Goal: Transaction & Acquisition: Purchase product/service

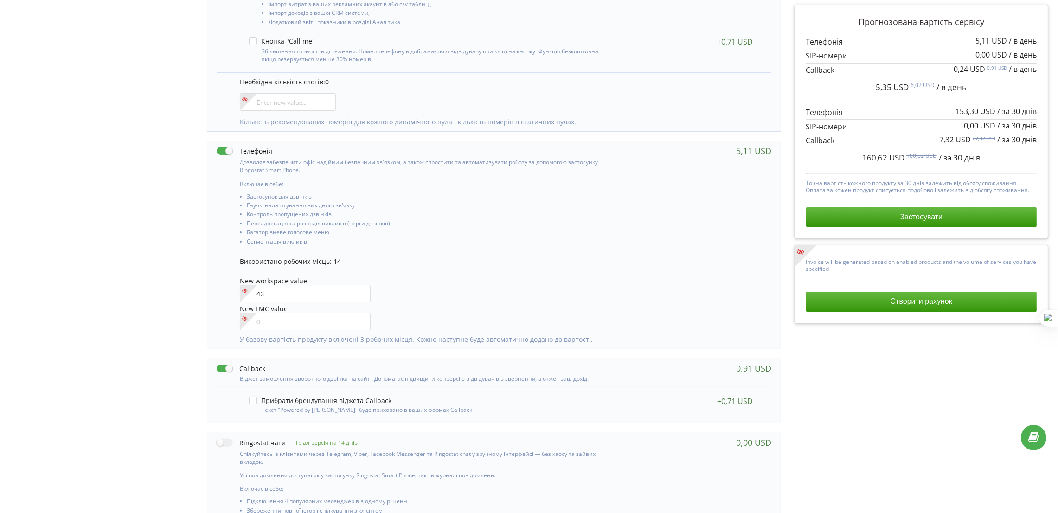
type input"] "43"
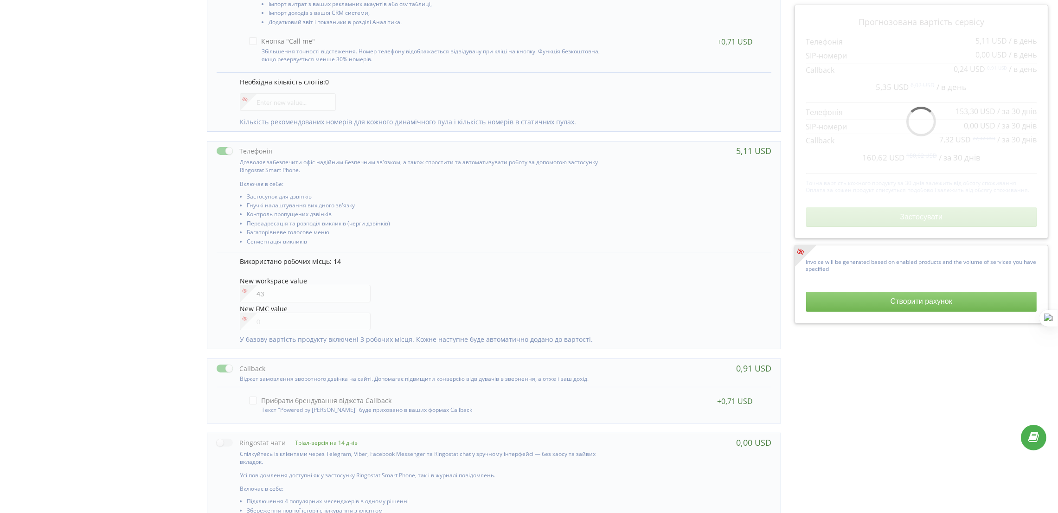
click at [485, 232] on li "Багаторівневе голосове меню" at bounding box center [426, 233] width 358 height 9
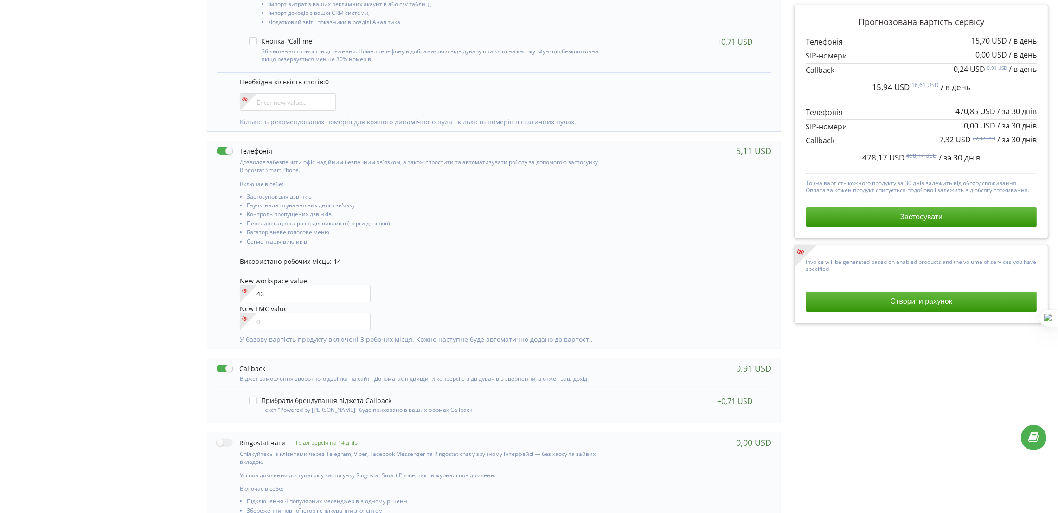
click at [648, 363] on div "0,91 USD" at bounding box center [493, 373] width 573 height 28
click at [507, 281] on div "New workspace value" at bounding box center [501, 290] width 522 height 26
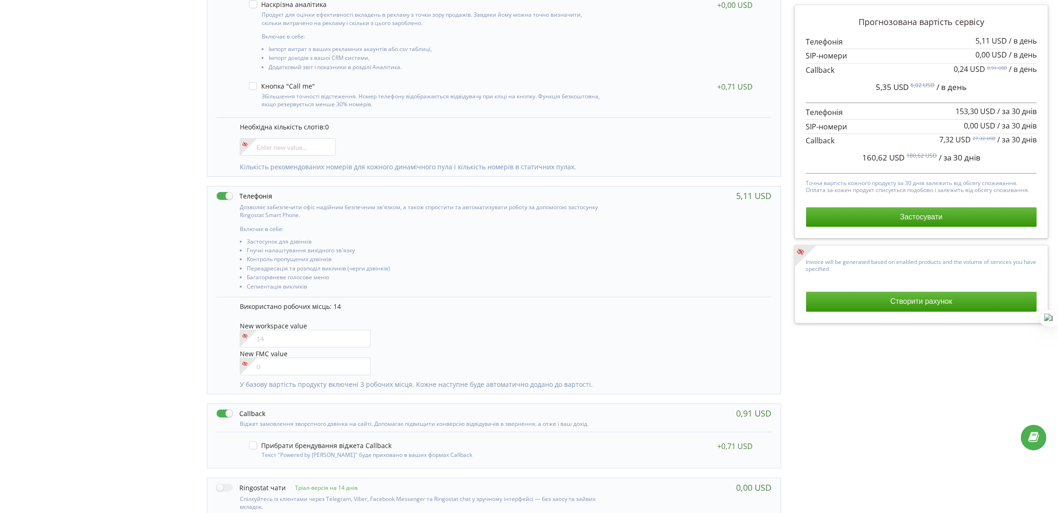
scroll to position [213, 0]
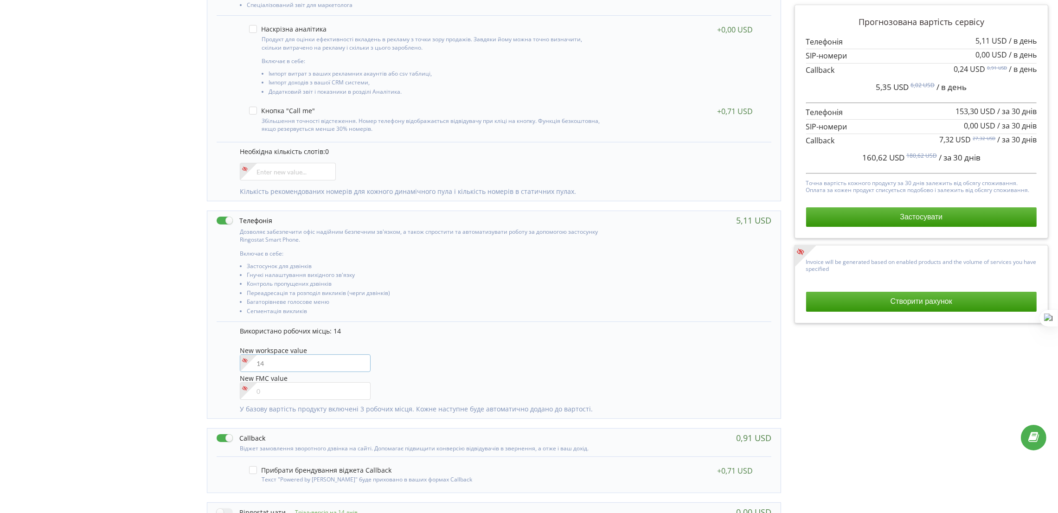
click at [272, 368] on input"] "number" at bounding box center [305, 363] width 131 height 18
type input"] "43"
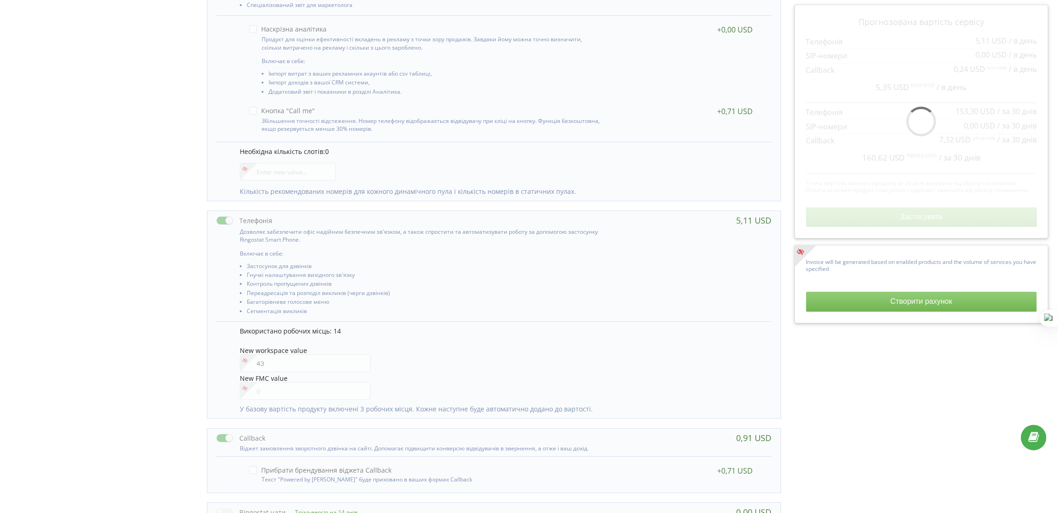
click at [514, 345] on div "Використано робочих місць: 14 New workspace value 43 New FMC value" at bounding box center [501, 366] width 522 height 78
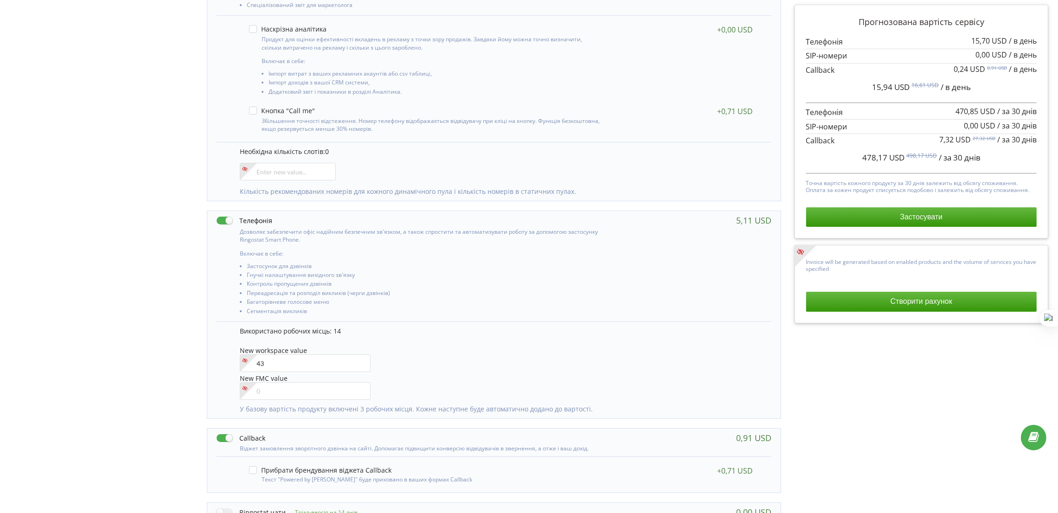
click at [469, 352] on div "New workspace value 43" at bounding box center [501, 360] width 522 height 26
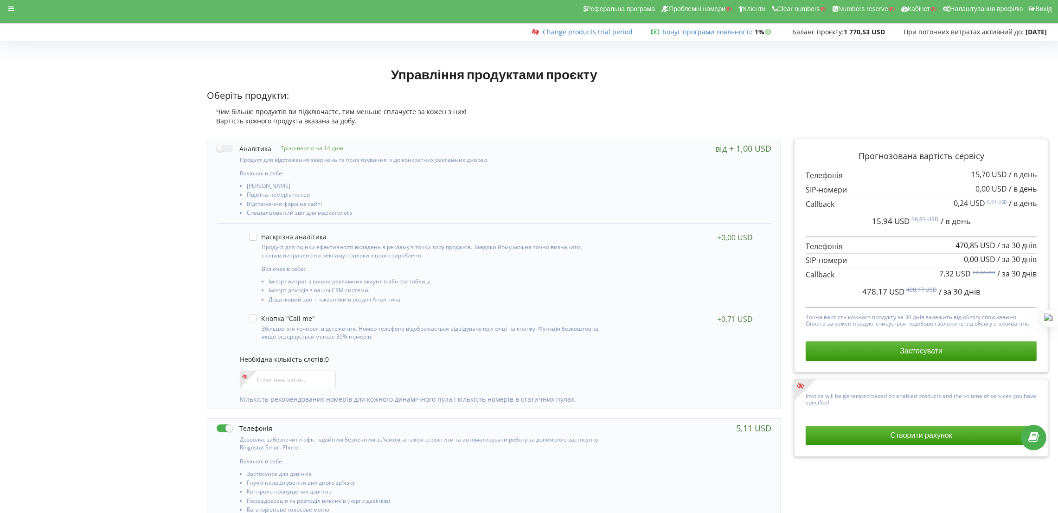
scroll to position [0, 0]
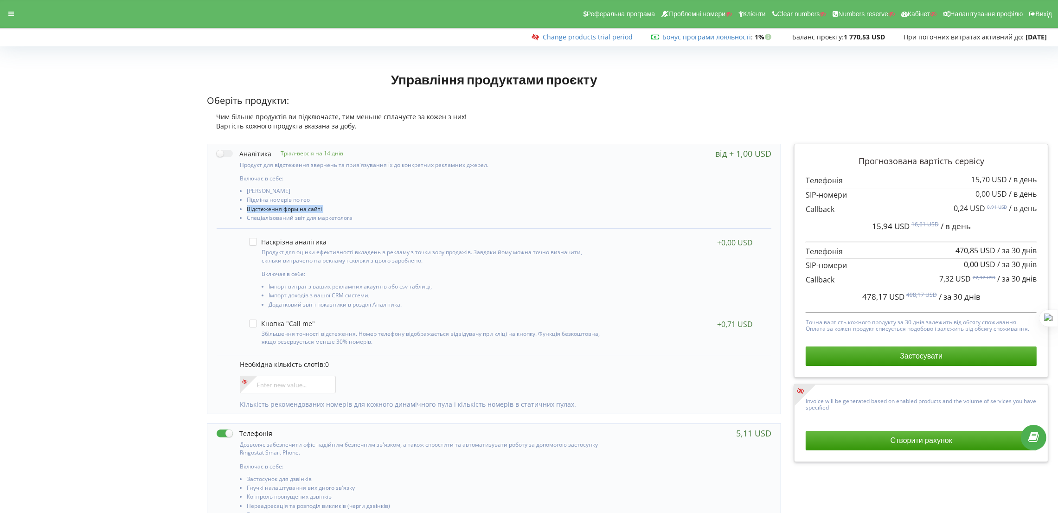
click at [70, 212] on div "Управління продуктами проєкту Оберіть продукти: Чим більше продуктів ви підключ…" at bounding box center [529, 504] width 1052 height 876
click at [645, 99] on p "Оберіть продукти:" at bounding box center [494, 100] width 574 height 13
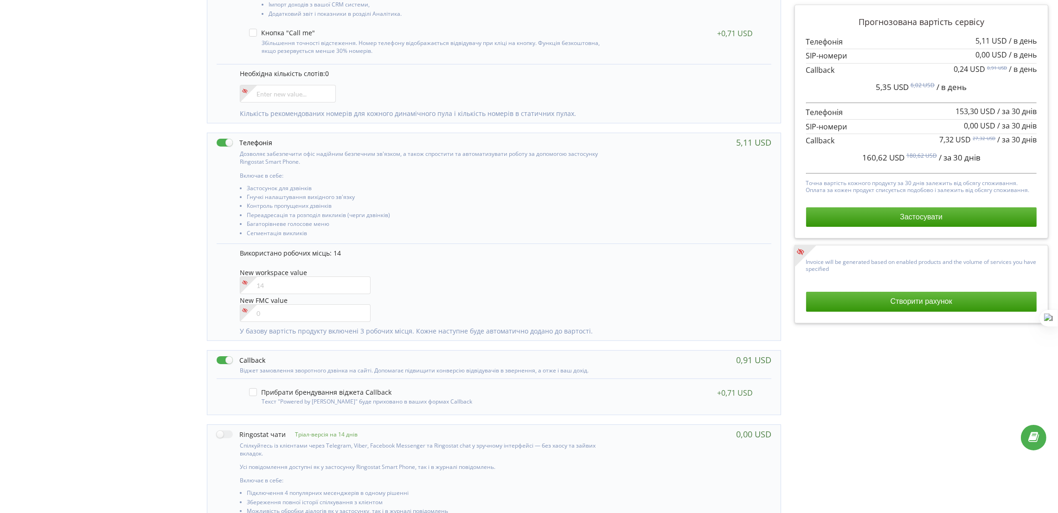
scroll to position [347, 0]
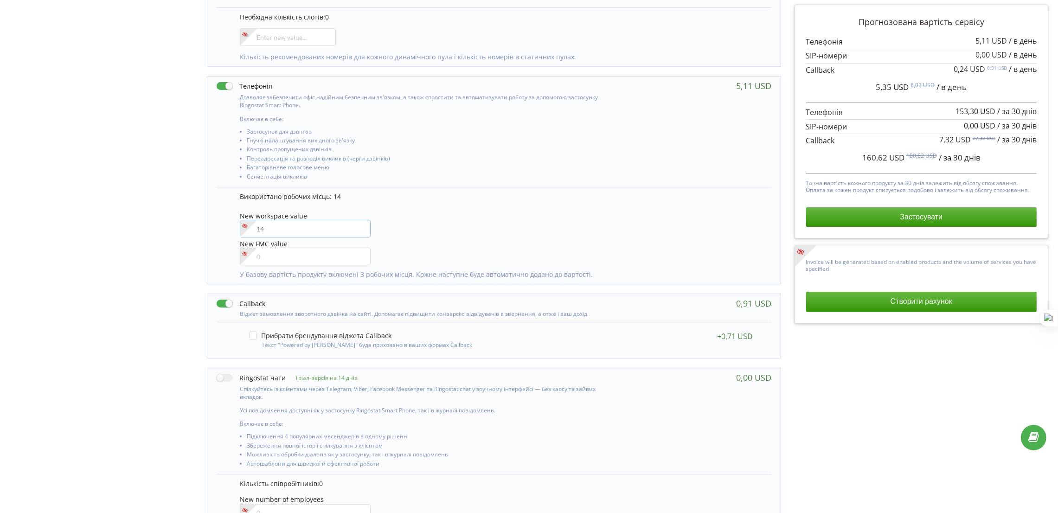
click at [274, 233] on input"] "number" at bounding box center [305, 229] width 131 height 18
type input"] "15"
click at [113, 232] on div "Управління продуктами проєкту Оберіть продукти: Чим більше продуктів ви підключ…" at bounding box center [529, 157] width 1052 height 876
click at [108, 221] on div "Управління продуктами проєкту Оберіть продукти: Чим більше продуктів ви підключ…" at bounding box center [529, 157] width 1052 height 876
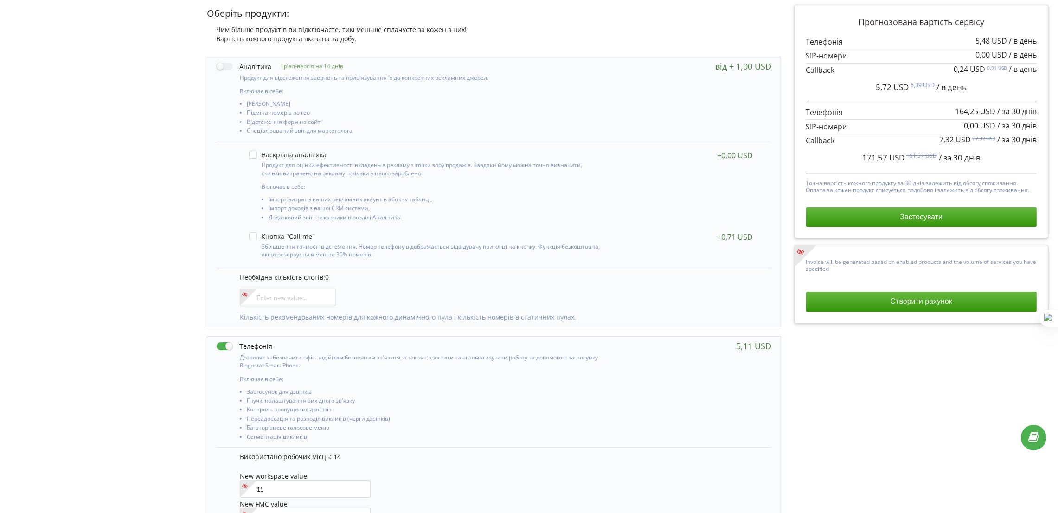
scroll to position [0, 0]
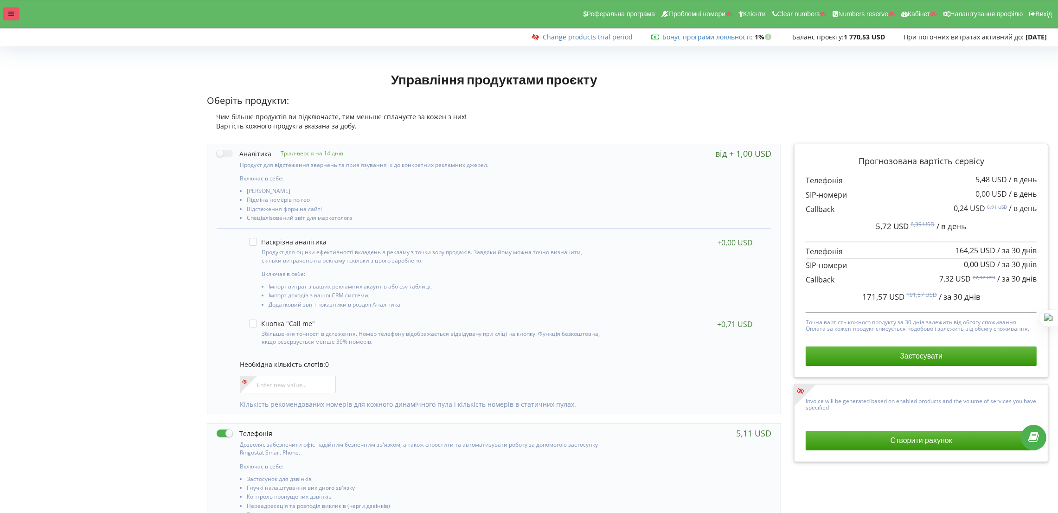
click at [11, 15] on icon at bounding box center [11, 14] width 6 height 6
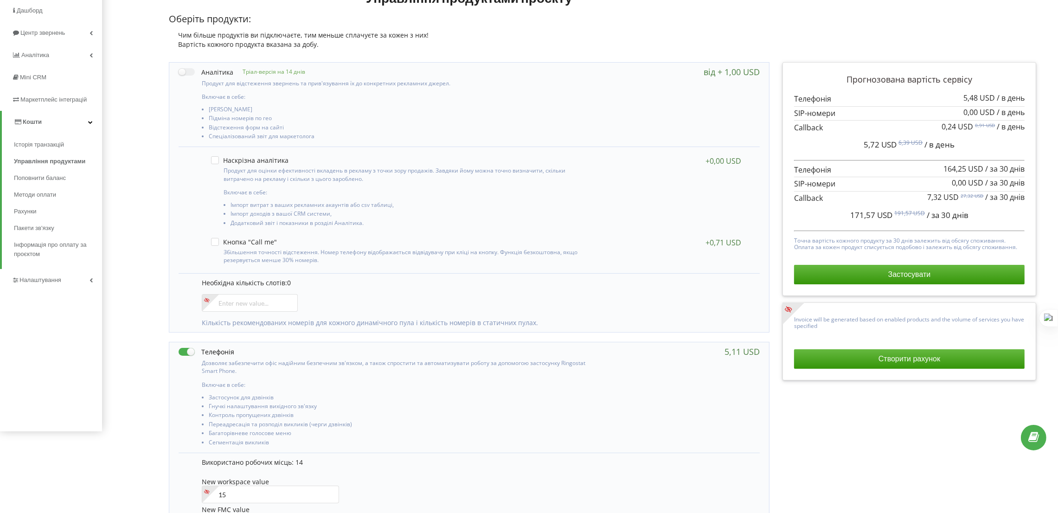
scroll to position [278, 0]
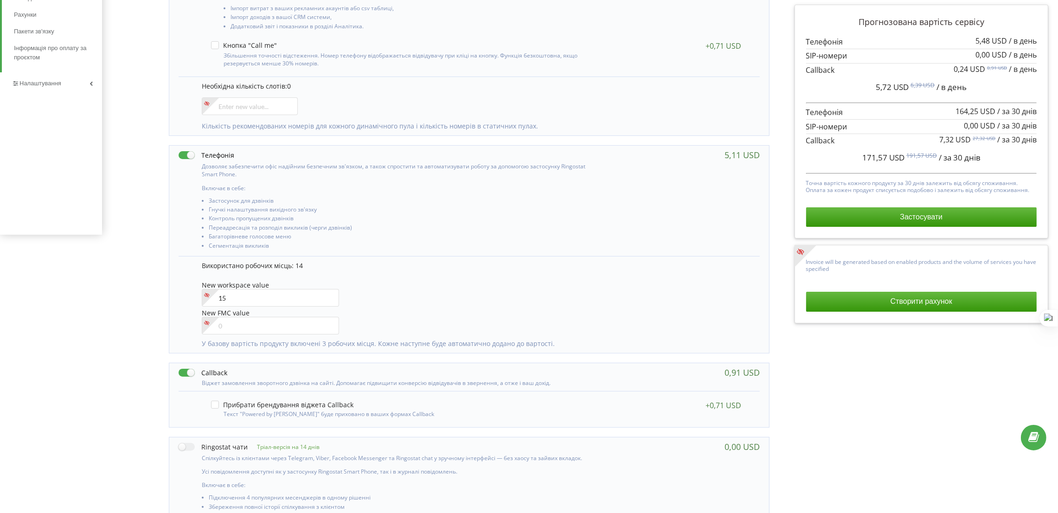
click at [470, 314] on div "New FMC value" at bounding box center [476, 321] width 549 height 26
click at [166, 295] on div "Тріал-версія на 14 днів Включає в себе: 0 15" at bounding box center [469, 261] width 614 height 805
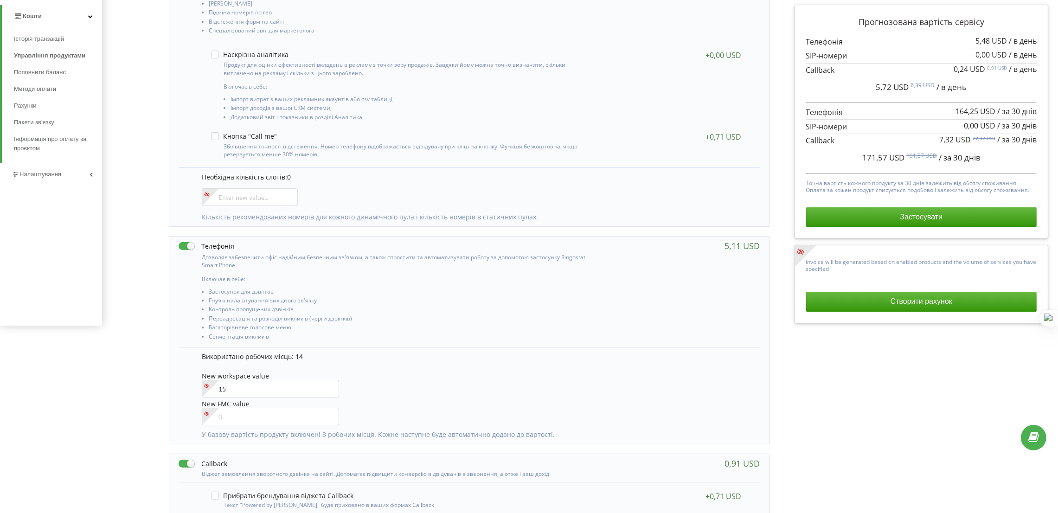
scroll to position [0, 0]
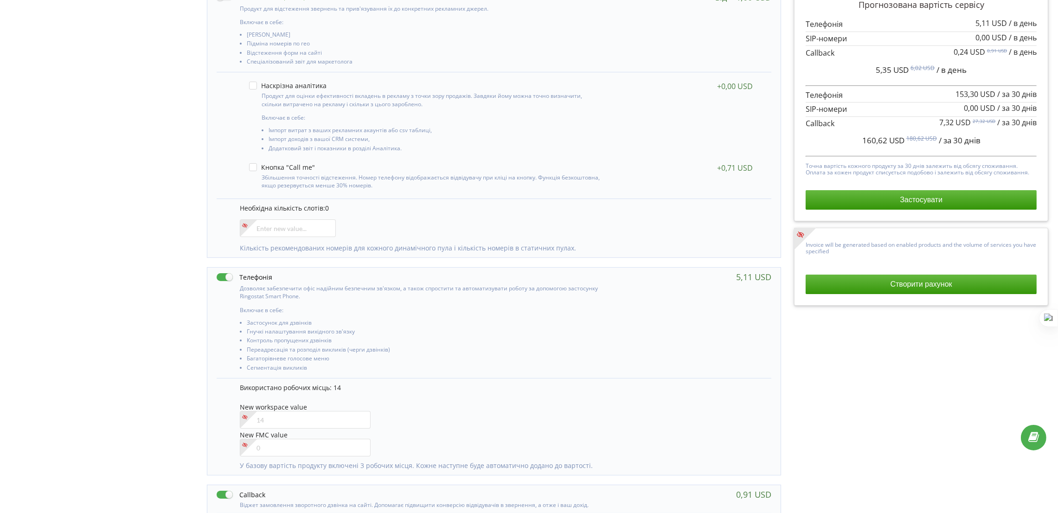
scroll to position [208, 0]
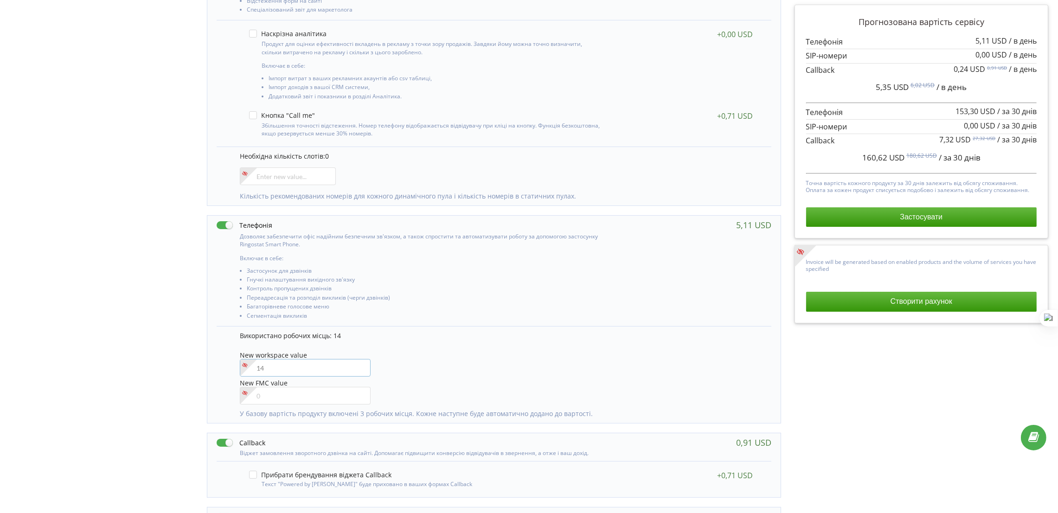
click at [330, 370] on input"] "number" at bounding box center [305, 368] width 131 height 18
type input"] "29"
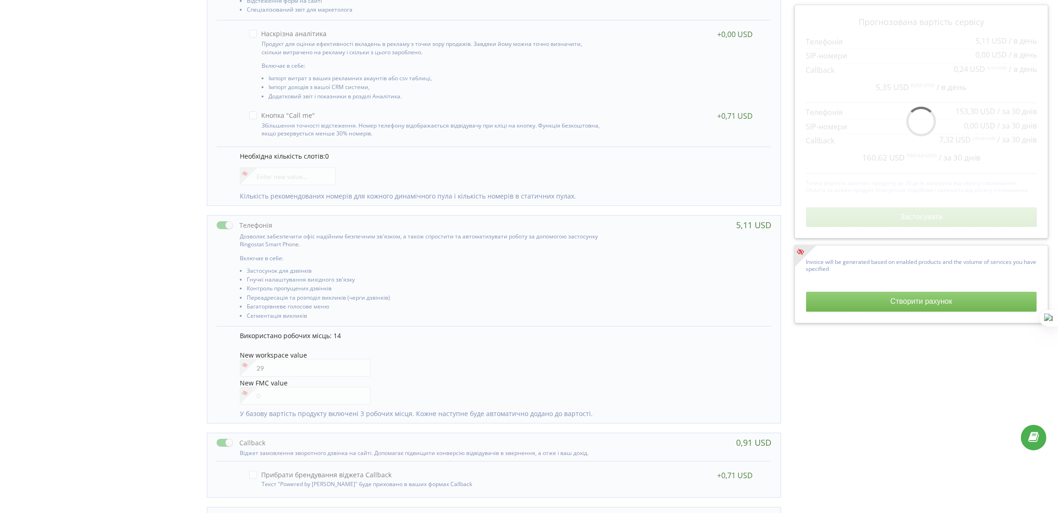
click at [539, 309] on li "Багаторівневе голосове меню" at bounding box center [426, 307] width 358 height 9
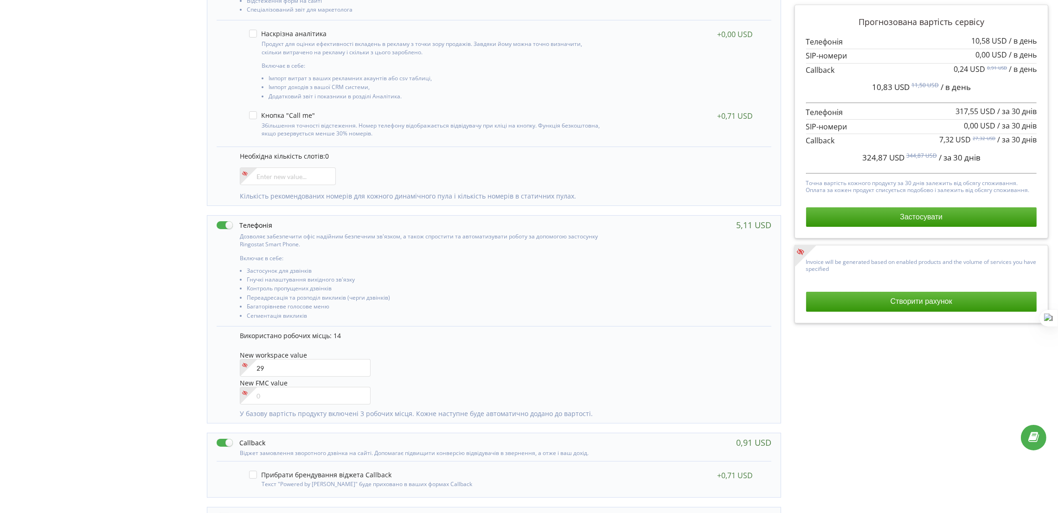
click at [58, 244] on div "Управління продуктами проєкту Оберіть продукти: Чим більше продуктів ви підключ…" at bounding box center [529, 296] width 1052 height 876
click at [290, 371] on input"] "number" at bounding box center [305, 368] width 131 height 18
type input"] "43"
click at [168, 326] on div "Управління продуктами проєкту Оберіть продукти: Чим більше продуктів ви підключ…" at bounding box center [529, 296] width 1052 height 876
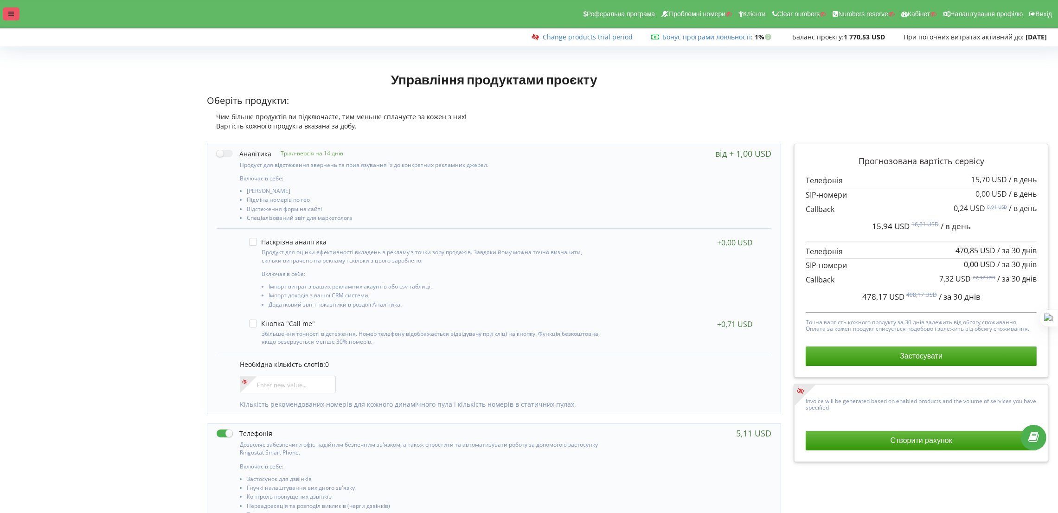
click at [15, 13] on div at bounding box center [11, 13] width 17 height 13
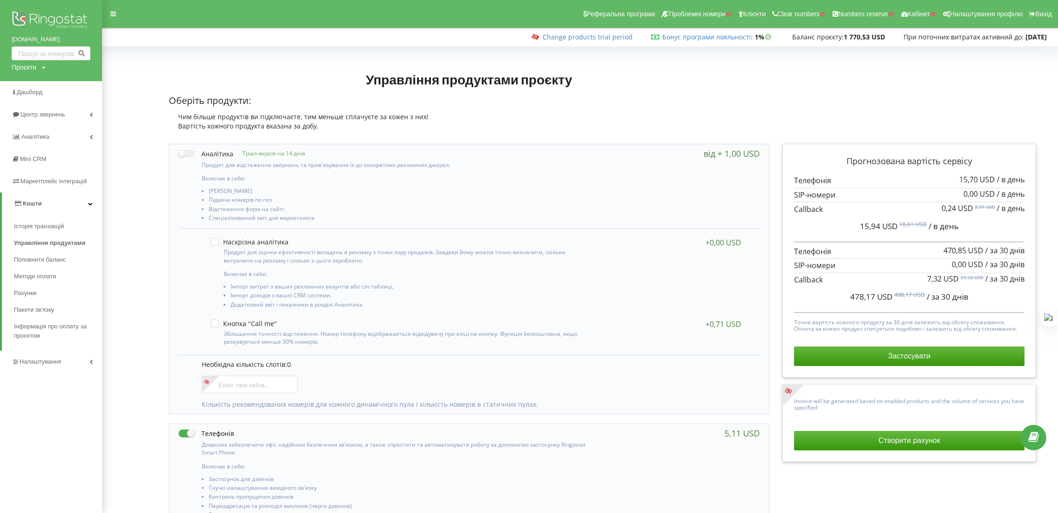
click at [27, 66] on div "Проєкти" at bounding box center [24, 67] width 25 height 9
click at [34, 87] on input "text" at bounding box center [40, 86] width 46 height 13
paste input "uvas.kiev.ua"
type input "uvas.kiev.ua"
click at [74, 88] on span "Пошук" at bounding box center [76, 87] width 17 height 8
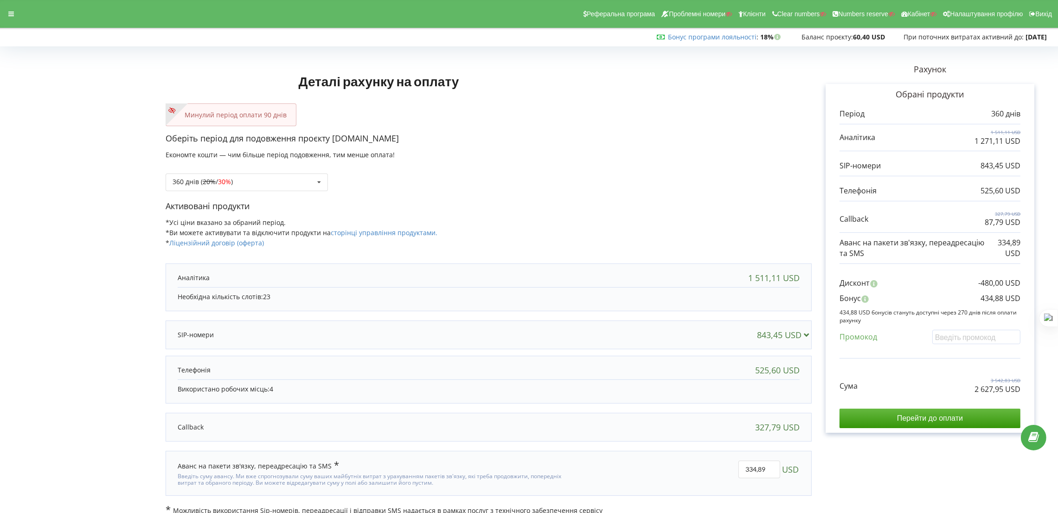
click at [552, 165] on div "360 днів ( 20% / 30% ) Поповнити баланс без подовження 20% / 30% 30% / 40%" at bounding box center [489, 176] width 646 height 32
click at [254, 189] on div "360 днів ( 20% / 30% ) Поповнити баланс без подовження 20% / 30% 30% / 40%" at bounding box center [247, 182] width 162 height 18
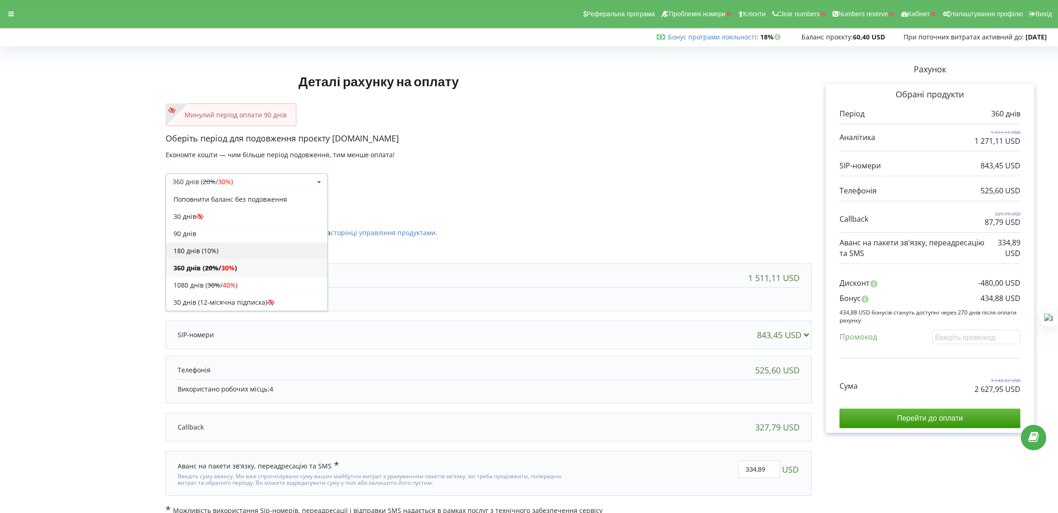
click at [216, 248] on div "180 днів (10%)" at bounding box center [246, 250] width 161 height 17
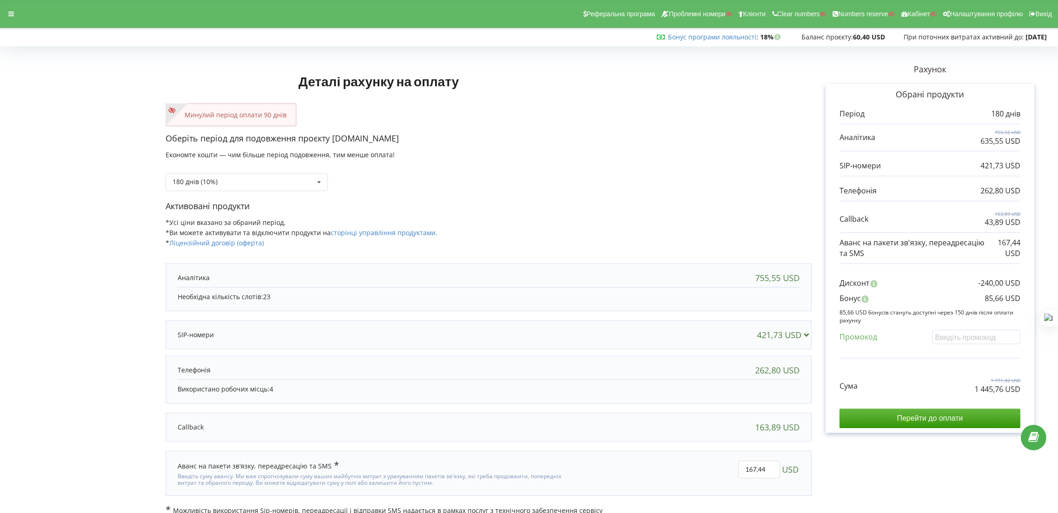
click at [733, 205] on p "Активовані продукти" at bounding box center [489, 206] width 646 height 12
click at [948, 340] on input "text" at bounding box center [976, 337] width 88 height 14
paste input "EKLH-TLWT"
type input "EKLH-TLWT"
click at [649, 221] on div "Деталі рахунку на оплату Минулий період оплати 90 днів Оберіть період для подов…" at bounding box center [529, 283] width 1039 height 466
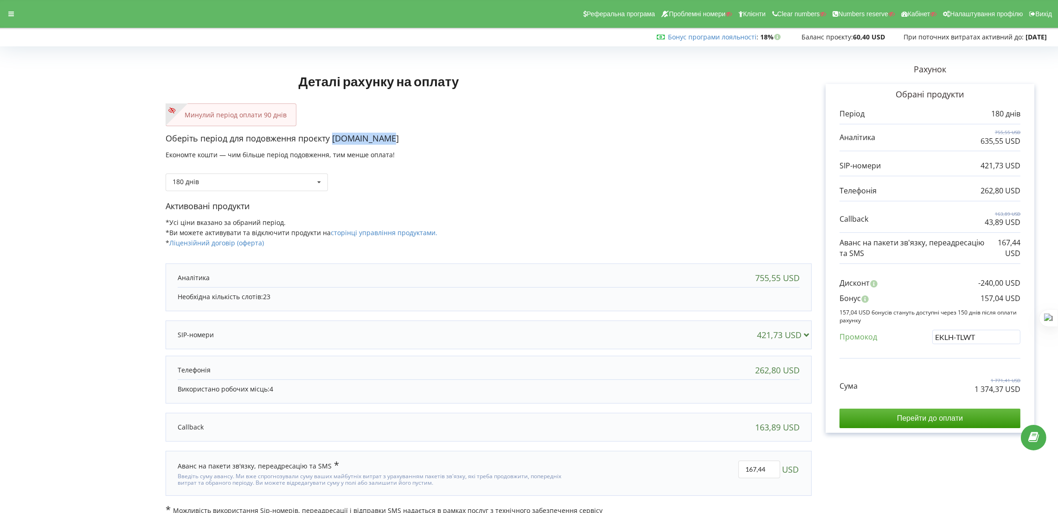
drag, startPoint x: 385, startPoint y: 137, endPoint x: 333, endPoint y: 141, distance: 52.6
click at [333, 141] on p "Оберіть період для подовження проєкту kolchuga.pro" at bounding box center [489, 139] width 646 height 12
copy p "[DOMAIN_NAME]"
drag, startPoint x: 969, startPoint y: 394, endPoint x: 1004, endPoint y: 391, distance: 34.4
click at [1004, 391] on div "Сума 1 771,41 USD 1 374,37 USD" at bounding box center [930, 378] width 181 height 31
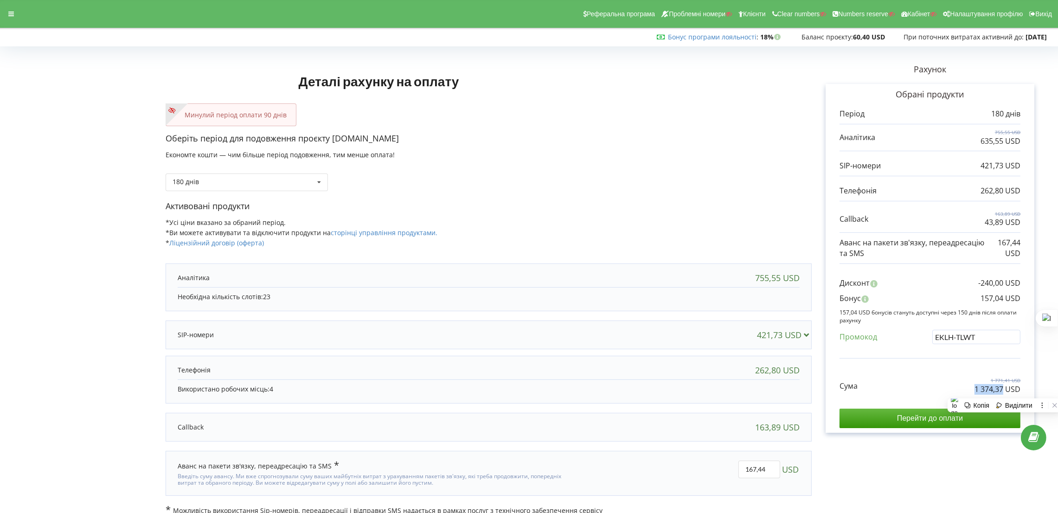
click at [1004, 392] on p "1 374,37 USD" at bounding box center [998, 389] width 46 height 11
copy p "1 374,37"
drag, startPoint x: 979, startPoint y: 296, endPoint x: 1004, endPoint y: 299, distance: 24.7
click at [1004, 299] on div "Бонус 157,04 USD" at bounding box center [930, 300] width 181 height 15
copy p "157,04"
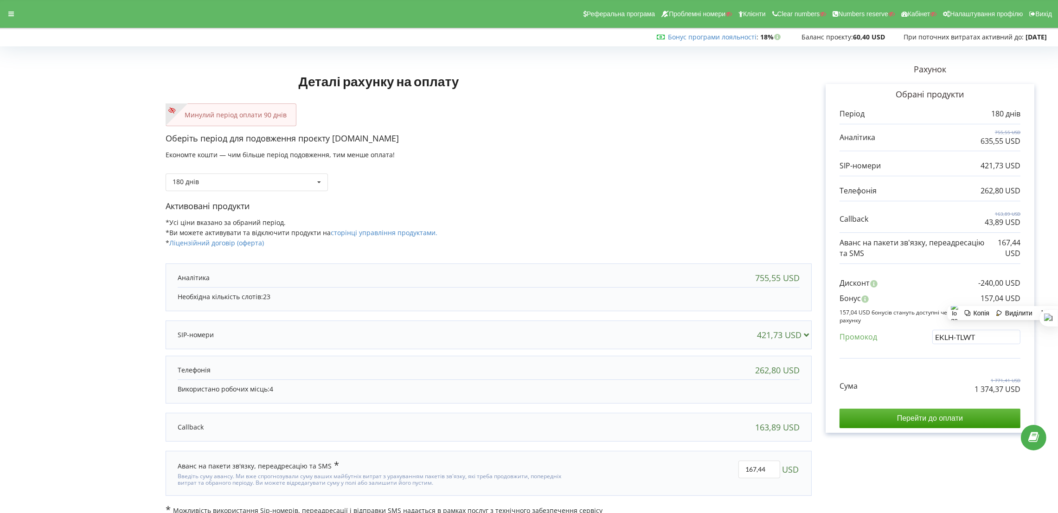
click at [762, 221] on div "Активовані продукти *Усі ціни вказано за обраний період. *Ви можете активувати …" at bounding box center [489, 228] width 646 height 57
click at [934, 423] on input "Перейти до оплати" at bounding box center [930, 418] width 181 height 19
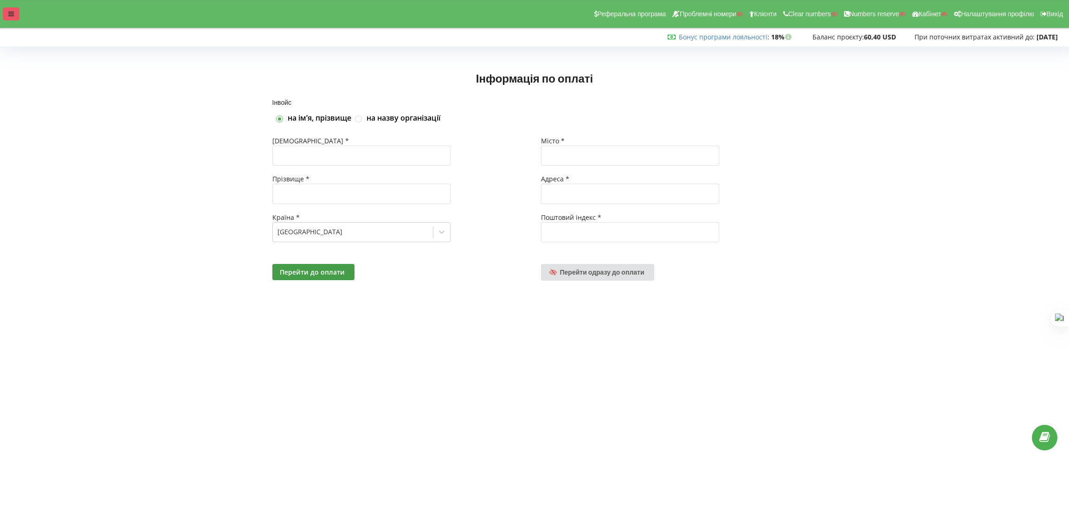
click at [17, 14] on div at bounding box center [11, 13] width 17 height 13
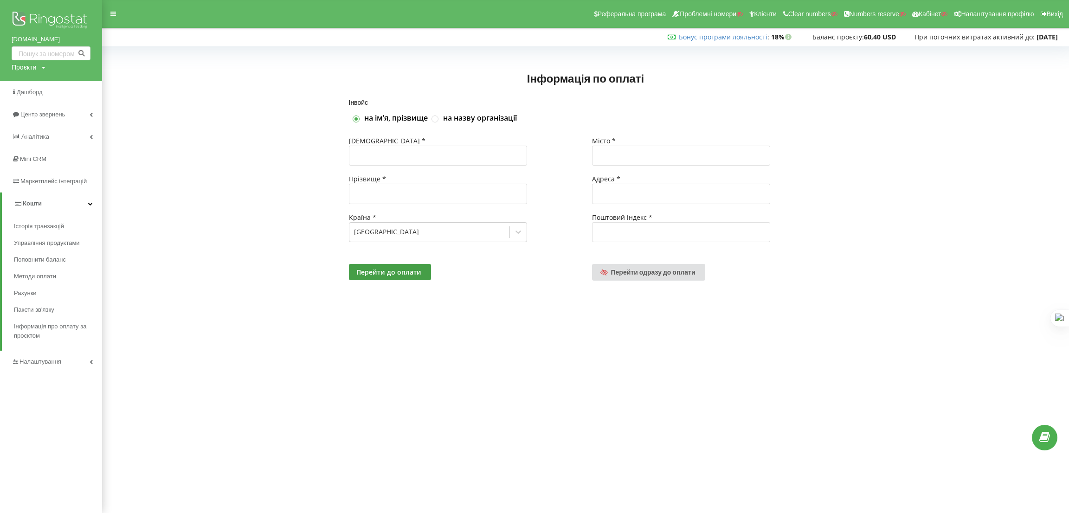
click at [27, 63] on div "Проєкти" at bounding box center [24, 67] width 25 height 9
click at [35, 86] on input "text" at bounding box center [40, 86] width 46 height 13
paste input "[DOMAIN_NAME]"
type input "[DOMAIN_NAME]"
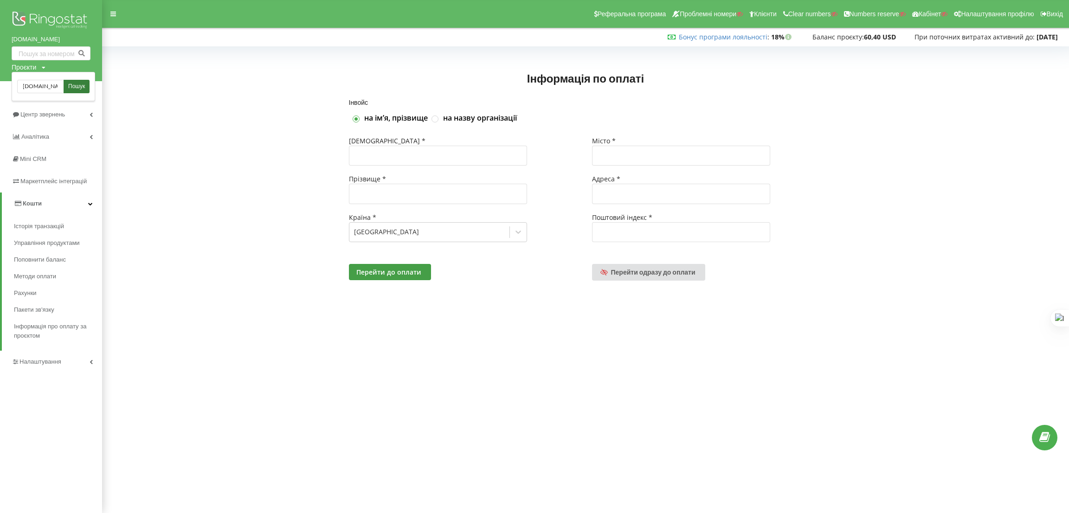
click at [77, 86] on span "Пошук" at bounding box center [76, 87] width 17 height 8
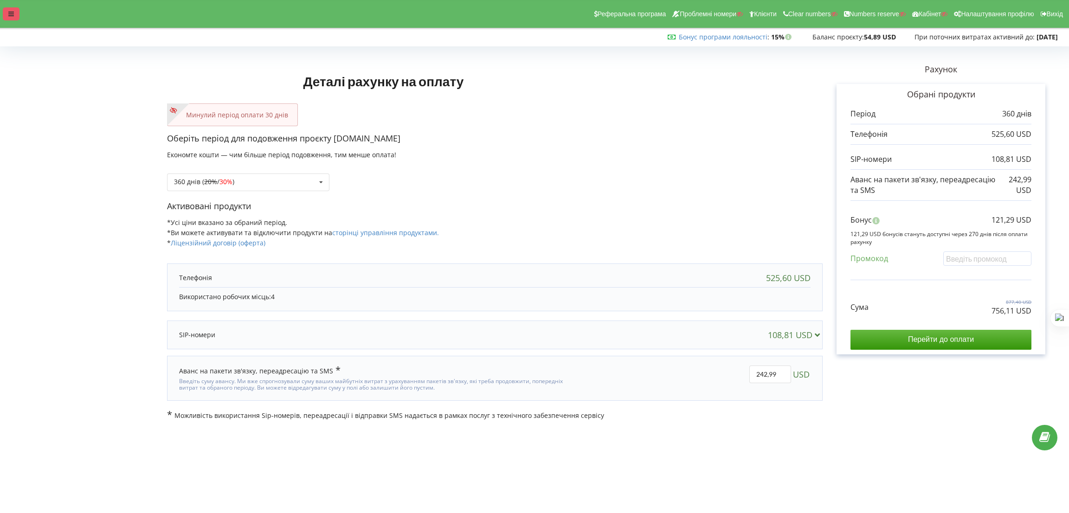
click at [17, 20] on div "Реферальна програма Проблемні номери Клієнти Clear numbers Numbers reserve Кабі…" at bounding box center [535, 14] width 1082 height 28
click at [13, 14] on icon at bounding box center [11, 14] width 6 height 6
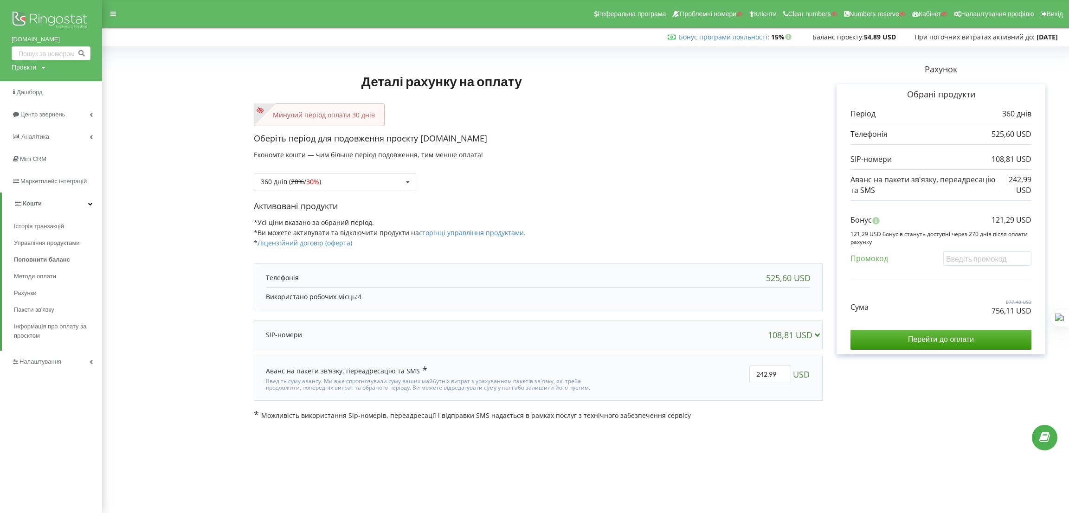
click at [38, 70] on div "Проєкти Пошук" at bounding box center [29, 67] width 34 height 9
click at [38, 81] on input "text" at bounding box center [40, 86] width 46 height 13
type input "[DOMAIN_NAME]"
click at [69, 83] on span "Пошук" at bounding box center [76, 87] width 17 height 8
